Goal: Check status: Check status

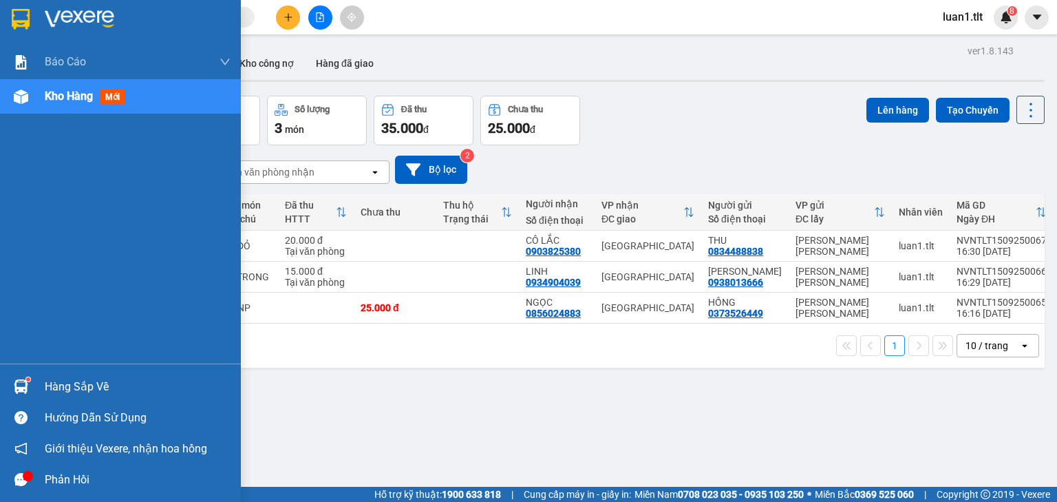
click at [24, 21] on img at bounding box center [21, 19] width 18 height 21
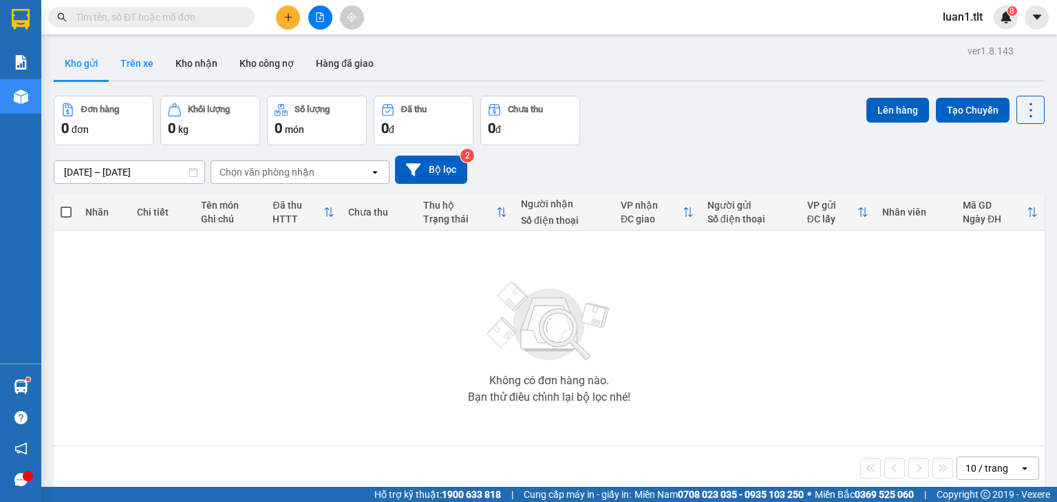
click at [116, 57] on button "Trên xe" at bounding box center [136, 63] width 55 height 33
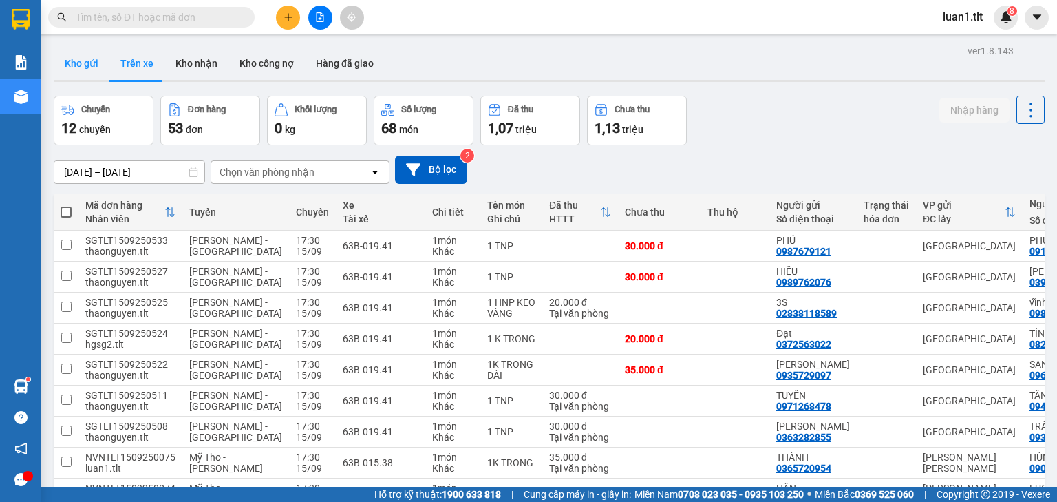
click at [80, 61] on button "Kho gửi" at bounding box center [82, 63] width 56 height 33
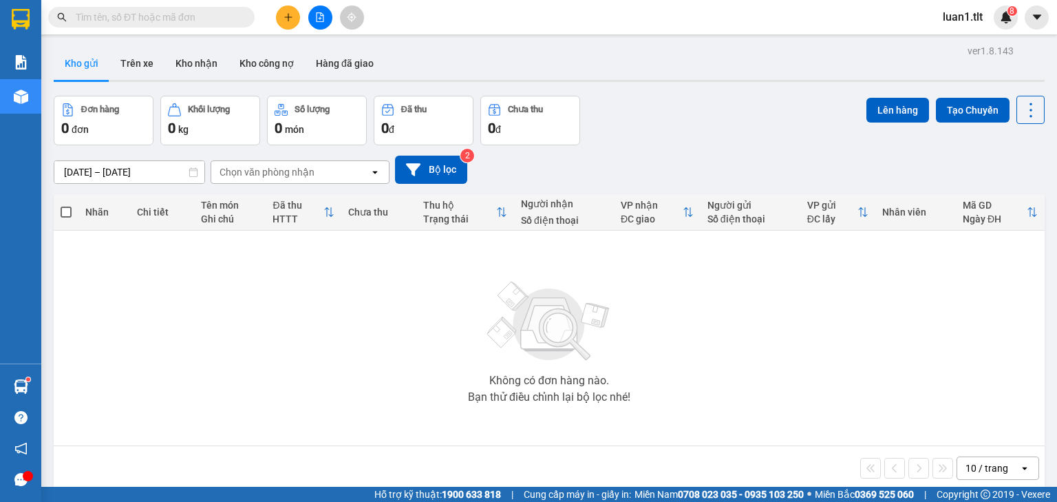
click at [173, 14] on input "text" at bounding box center [157, 17] width 162 height 15
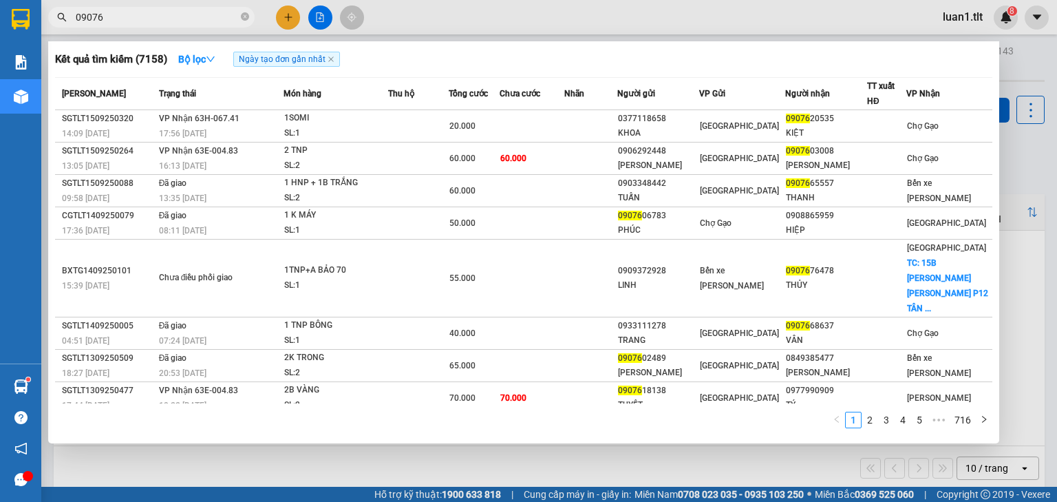
type input "09076"
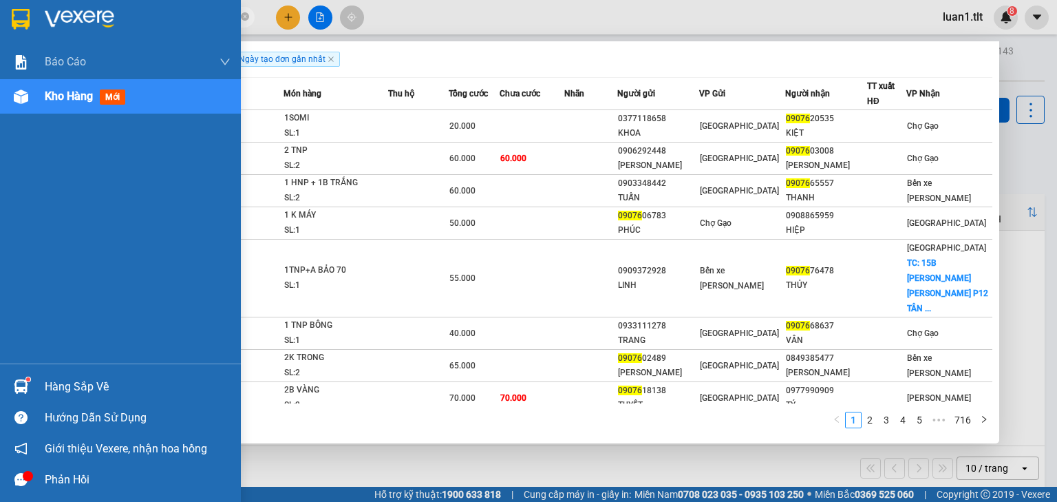
drag, startPoint x: 8, startPoint y: 19, endPoint x: 246, endPoint y: 8, distance: 239.1
click at [8, 19] on div at bounding box center [120, 22] width 241 height 45
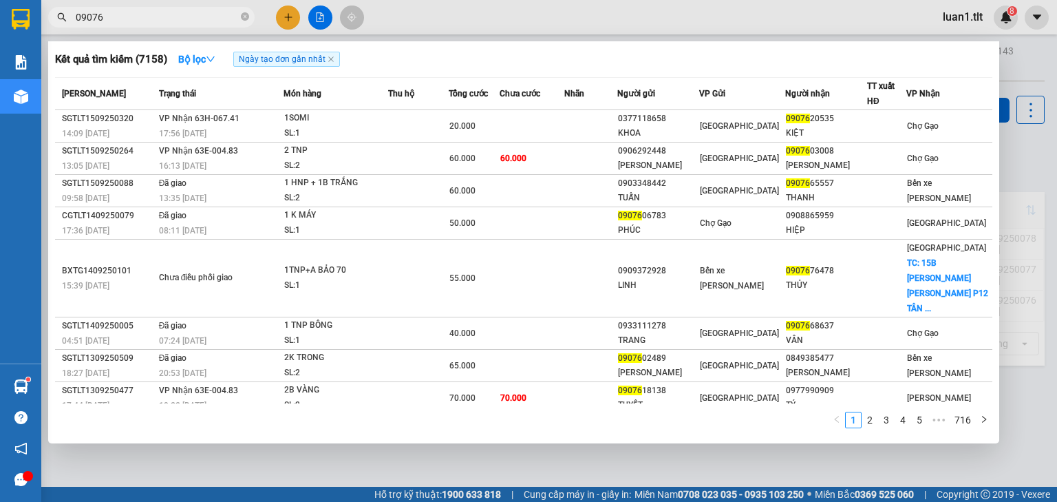
click at [250, 18] on span "09076" at bounding box center [151, 17] width 206 height 21
click at [245, 17] on icon "close-circle" at bounding box center [245, 16] width 8 height 8
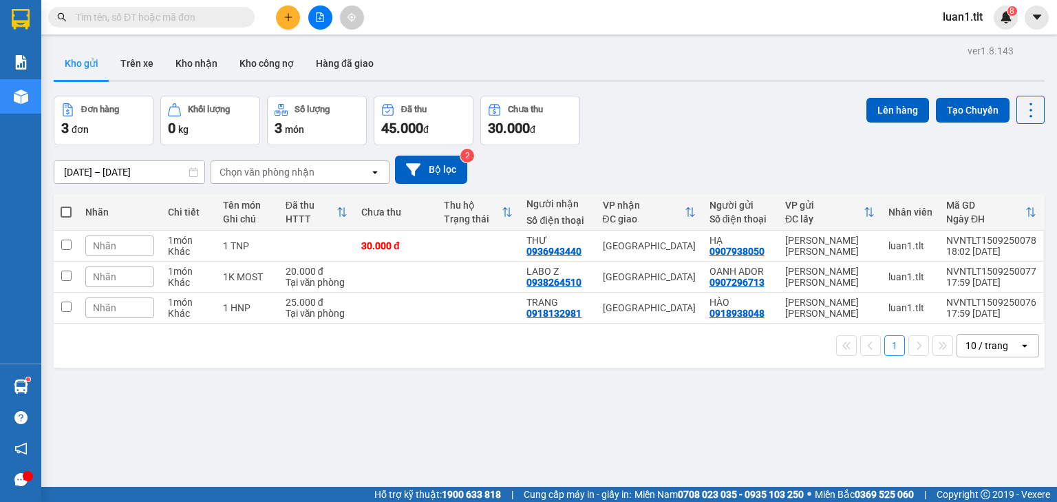
click at [146, 19] on input "text" at bounding box center [157, 17] width 162 height 15
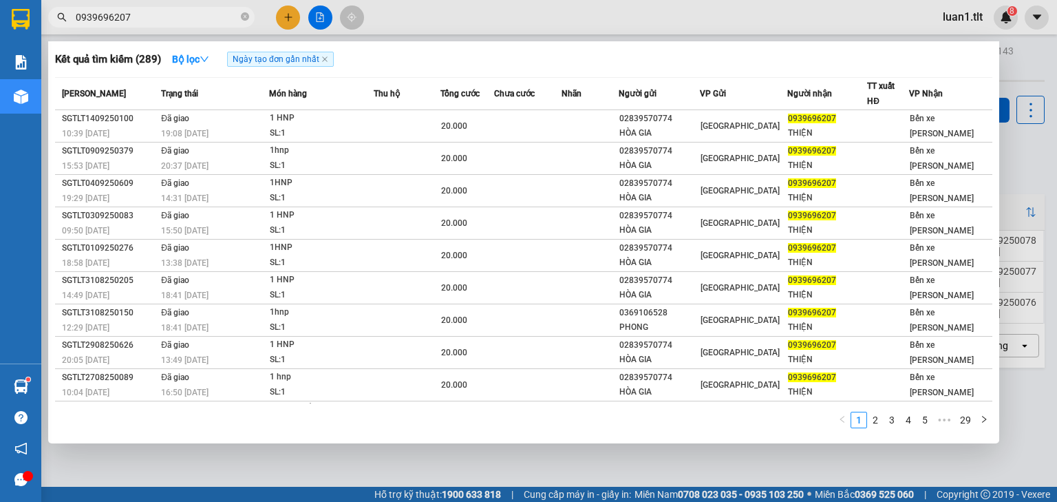
type input "0939696207"
click at [157, 15] on input "0939696207" at bounding box center [157, 17] width 162 height 15
click at [242, 14] on icon "close-circle" at bounding box center [245, 16] width 8 height 8
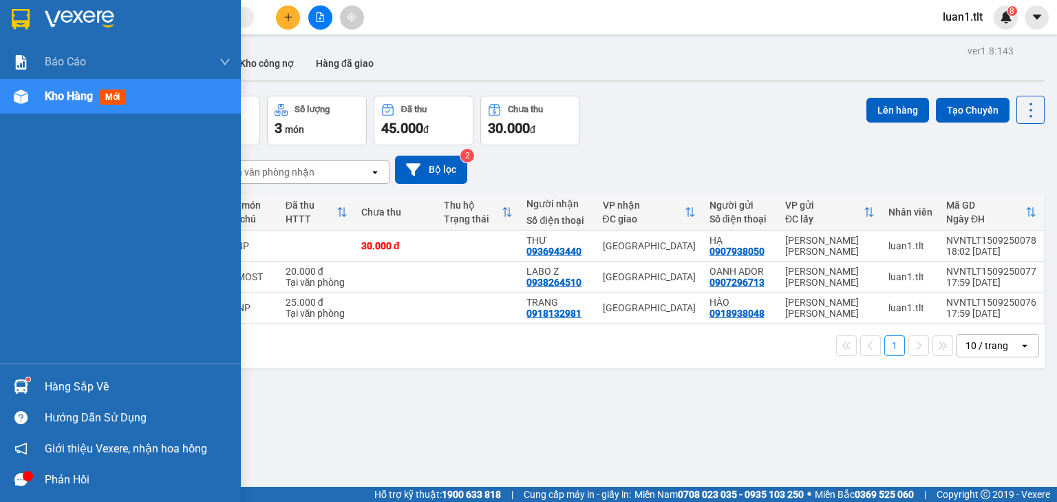
click at [23, 383] on img at bounding box center [21, 386] width 14 height 14
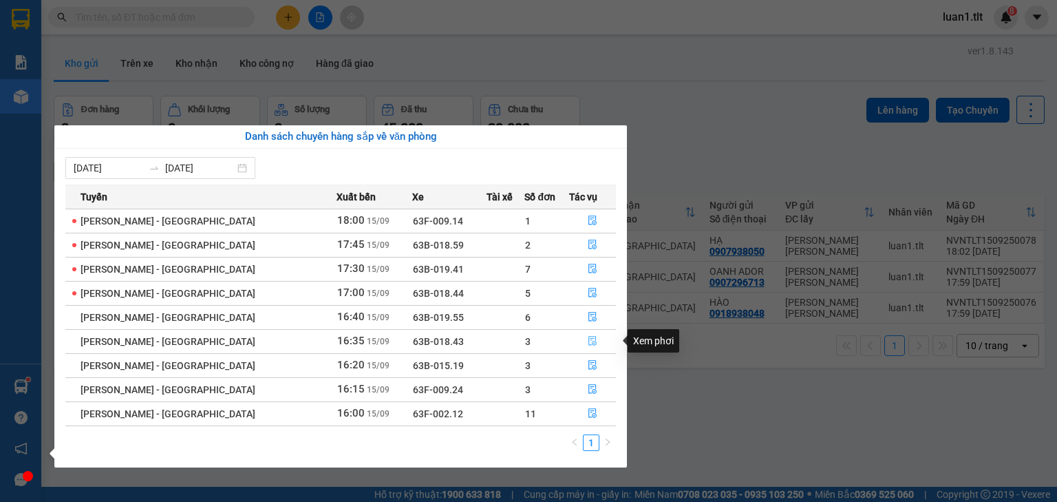
click at [588, 343] on icon "file-done" at bounding box center [593, 341] width 10 height 10
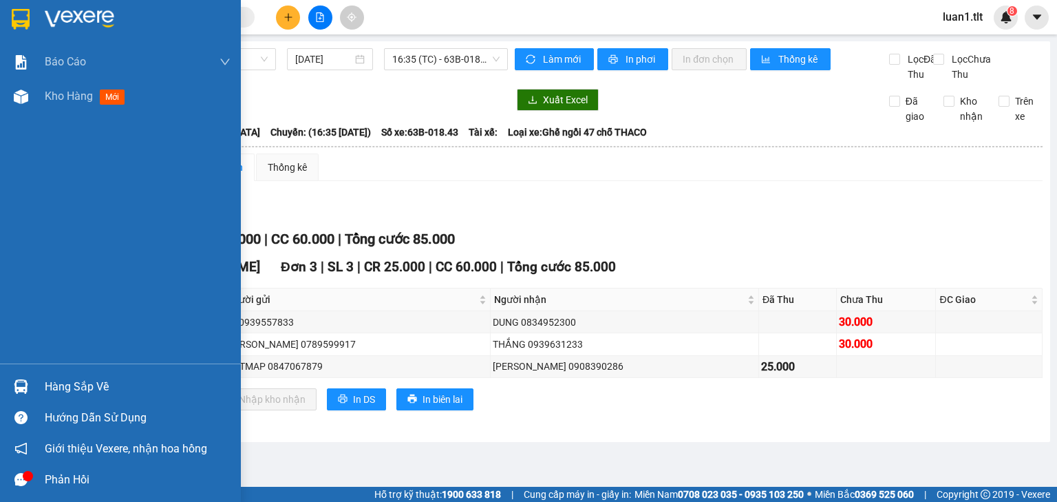
click at [40, 379] on div "Hàng sắp về" at bounding box center [120, 386] width 241 height 31
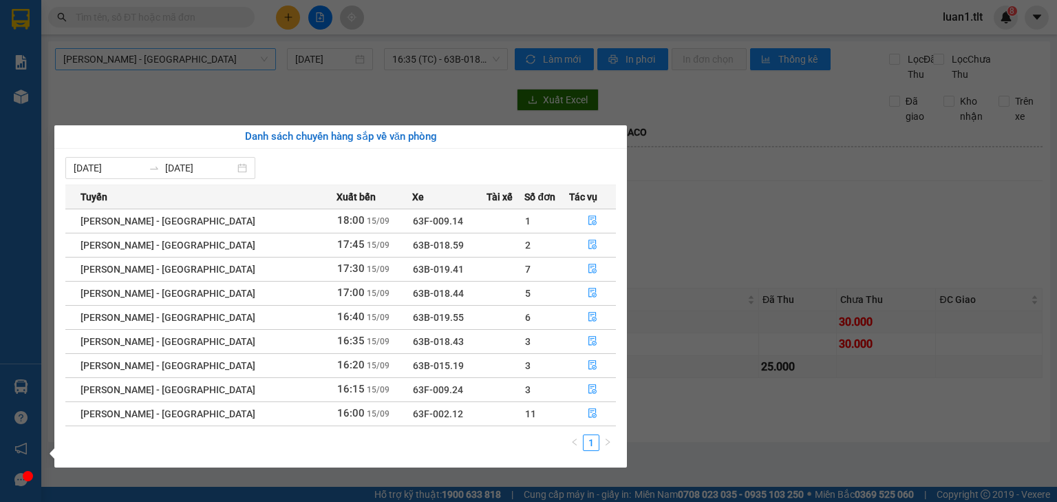
drag, startPoint x: 156, startPoint y: 79, endPoint x: 76, endPoint y: 70, distance: 79.7
click at [156, 80] on section "Kết quả [PERSON_NAME] ( 289 ) Bộ lọc Ngày tạo [PERSON_NAME] nhất Mã ĐH Trạng th…" at bounding box center [528, 251] width 1057 height 502
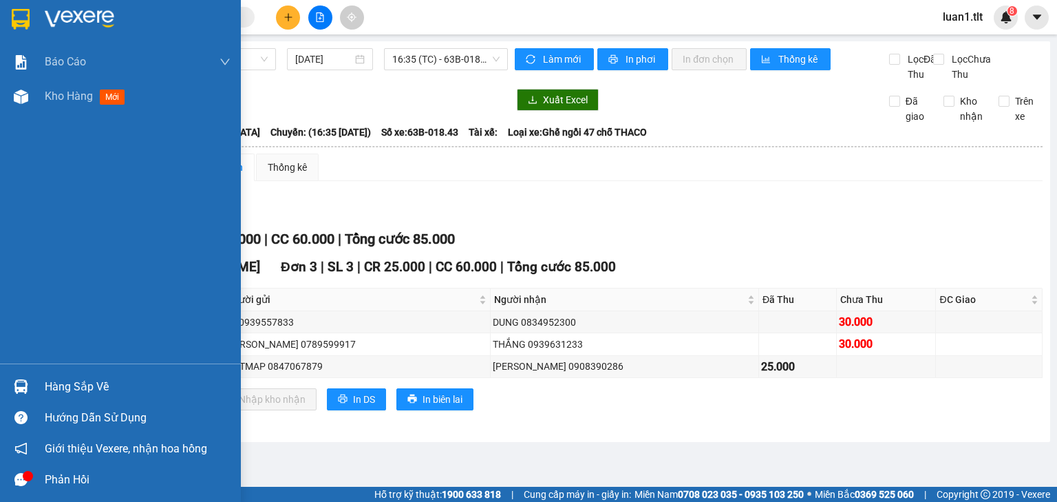
drag, startPoint x: 28, startPoint y: 23, endPoint x: 40, endPoint y: 0, distance: 26.5
click at [28, 23] on img at bounding box center [21, 19] width 18 height 21
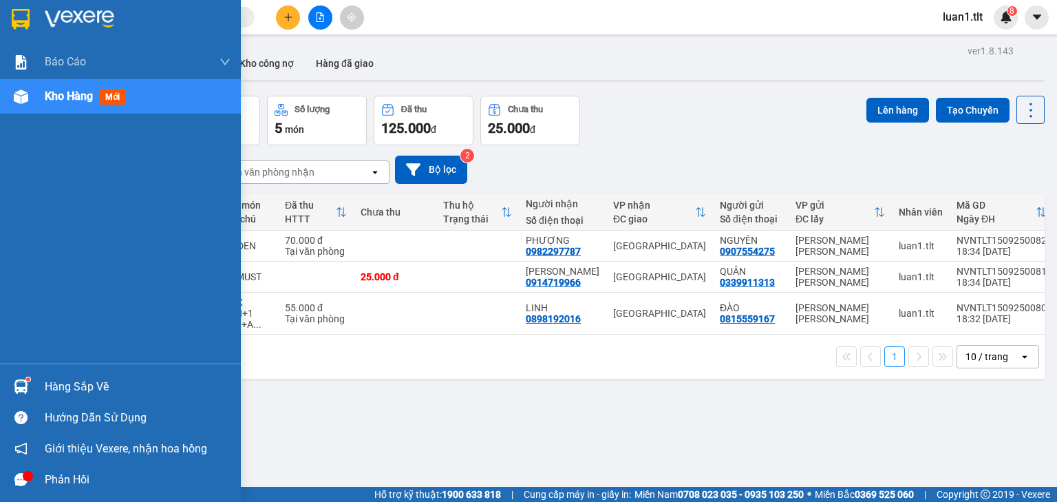
click at [28, 382] on div at bounding box center [21, 386] width 24 height 24
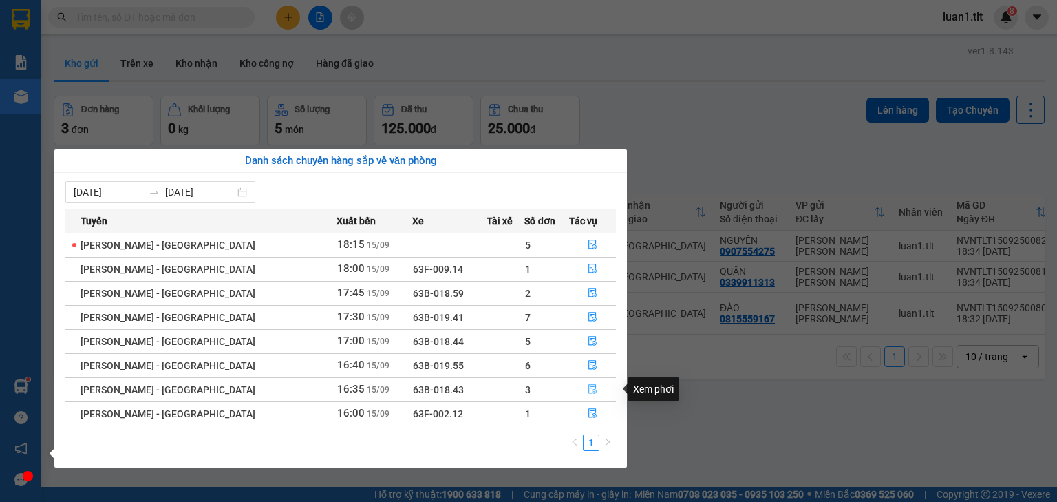
click at [588, 390] on icon "file-done" at bounding box center [593, 389] width 10 height 10
